Goal: Information Seeking & Learning: Learn about a topic

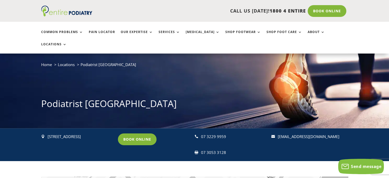
scroll to position [20, 0]
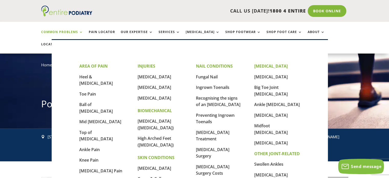
click at [66, 31] on link "Common Problems" at bounding box center [62, 35] width 42 height 11
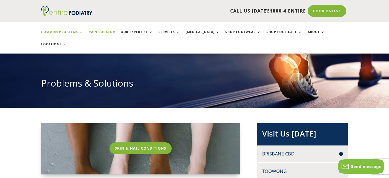
click at [103, 34] on link "Pain Locator" at bounding box center [102, 35] width 26 height 11
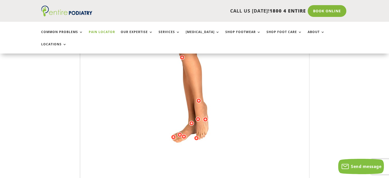
scroll to position [164, 0]
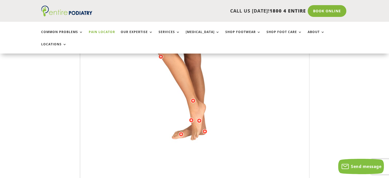
click at [222, 107] on img at bounding box center [194, 64] width 141 height 204
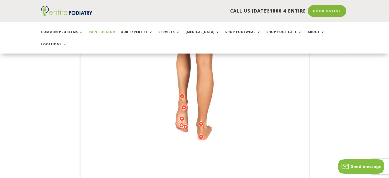
drag, startPoint x: 193, startPoint y: 115, endPoint x: 189, endPoint y: 116, distance: 4.4
click at [189, 116] on img at bounding box center [194, 64] width 141 height 204
click at [182, 122] on div at bounding box center [181, 124] width 5 height 5
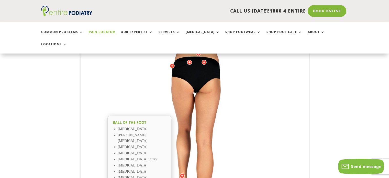
scroll to position [24, 0]
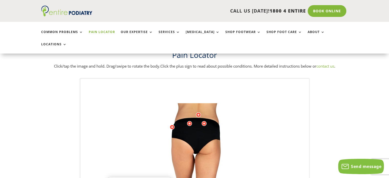
click at [204, 121] on div at bounding box center [203, 123] width 5 height 5
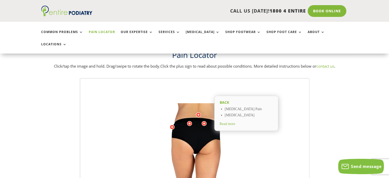
click at [197, 112] on div at bounding box center [198, 114] width 5 height 5
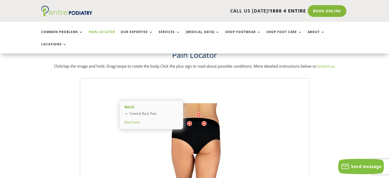
click at [202, 121] on div at bounding box center [203, 123] width 5 height 5
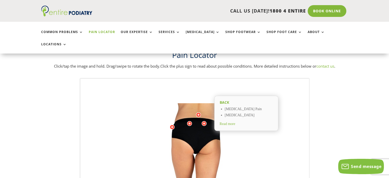
click at [188, 121] on div at bounding box center [189, 123] width 5 height 5
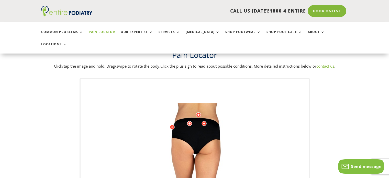
click at [171, 124] on div at bounding box center [171, 126] width 5 height 5
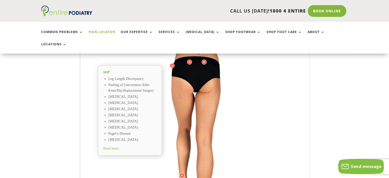
scroll to position [146, 0]
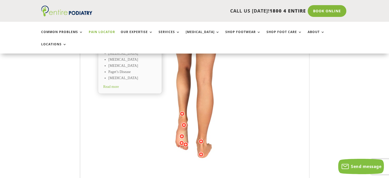
click at [180, 140] on div at bounding box center [181, 142] width 5 height 5
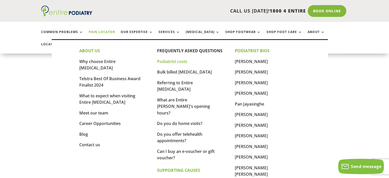
click at [174, 61] on link "Podiatrist costs" at bounding box center [172, 61] width 30 height 6
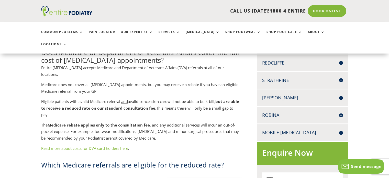
scroll to position [226, 0]
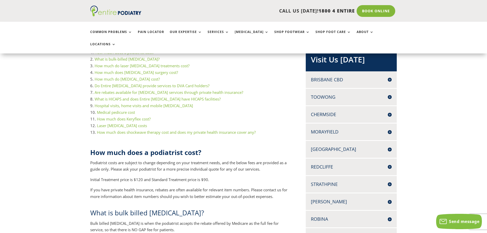
scroll to position [103, 0]
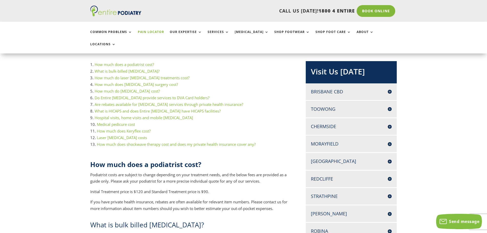
click at [156, 33] on link "Pain Locator" at bounding box center [151, 35] width 26 height 11
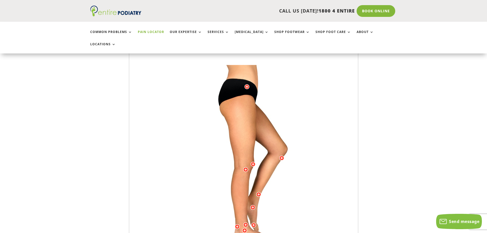
click at [276, 205] on img at bounding box center [243, 167] width 141 height 204
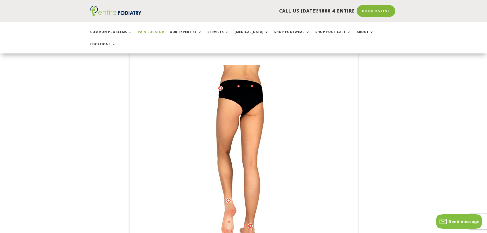
drag, startPoint x: 313, startPoint y: 196, endPoint x: 247, endPoint y: 210, distance: 68.0
click at [247, 210] on div "Licensed to [PERSON_NAME] Arts & Media Powered by WebRotate 360 ©" at bounding box center [244, 167] width 228 height 253
click at [227, 227] on div at bounding box center [226, 229] width 5 height 5
